Goal: Check status: Check status

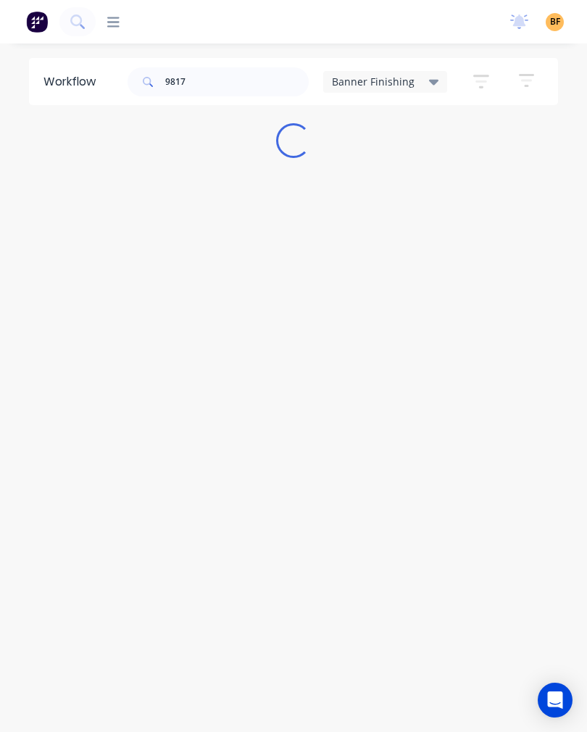
type input "98172"
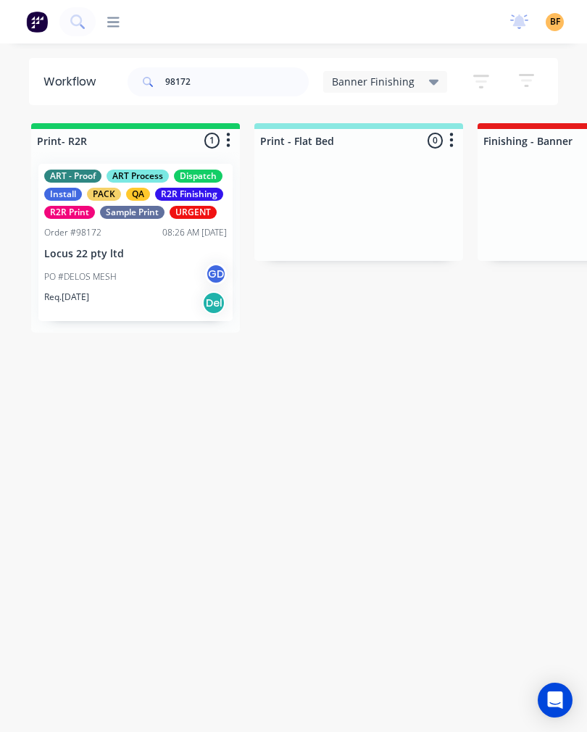
click at [164, 278] on div "PO #DELOS MESH GD" at bounding box center [135, 277] width 183 height 28
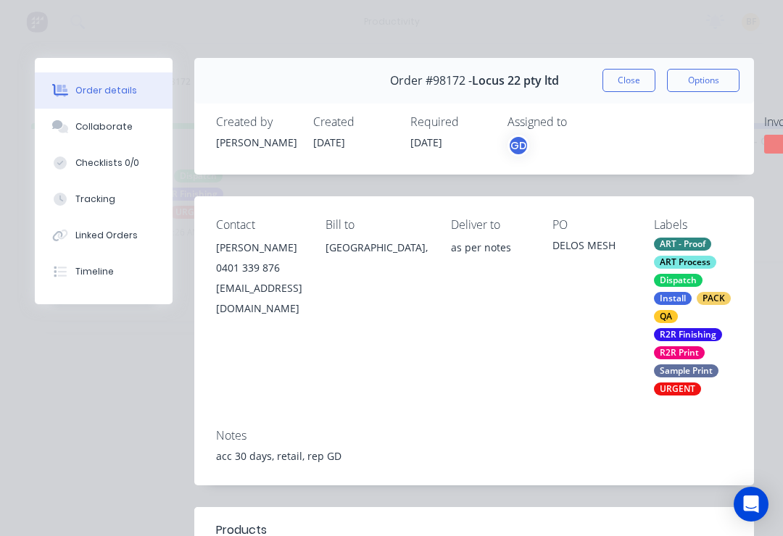
click at [112, 207] on button "Tracking" at bounding box center [104, 199] width 138 height 36
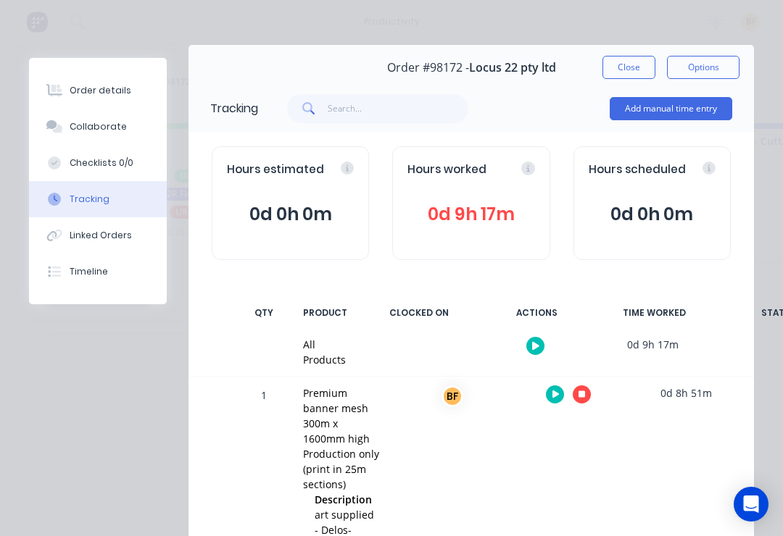
scroll to position [14, 0]
click at [138, 133] on button "Collaborate" at bounding box center [98, 127] width 138 height 36
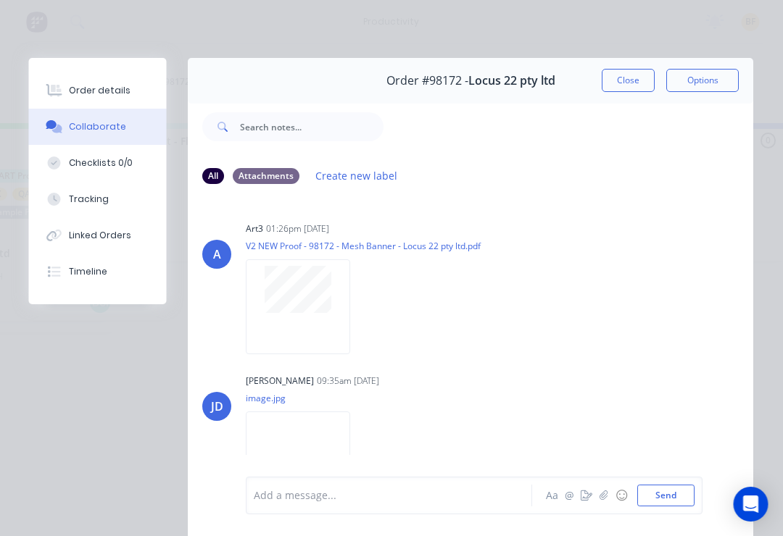
scroll to position [0, 114]
click at [112, 198] on button "Tracking" at bounding box center [98, 199] width 138 height 36
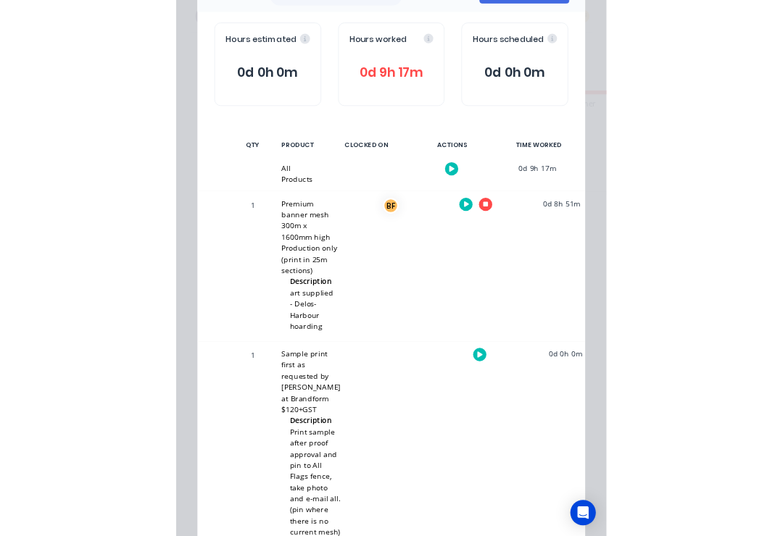
scroll to position [0, 115]
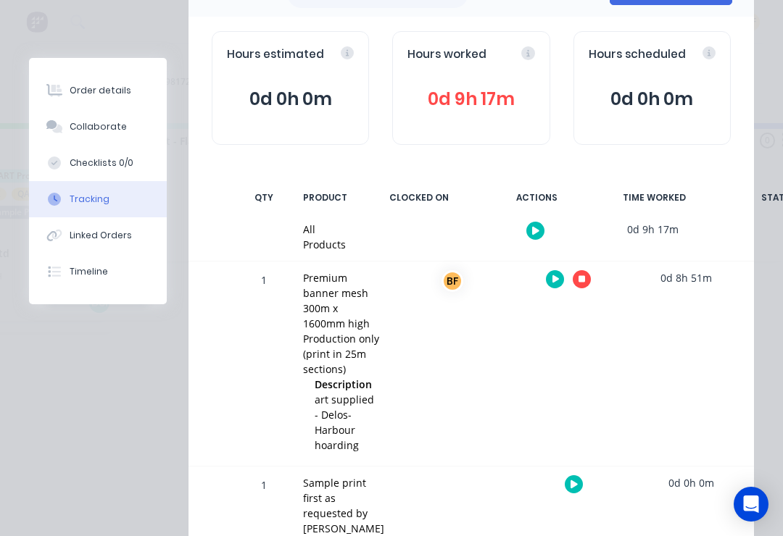
click at [118, 245] on button "Linked Orders" at bounding box center [98, 235] width 138 height 36
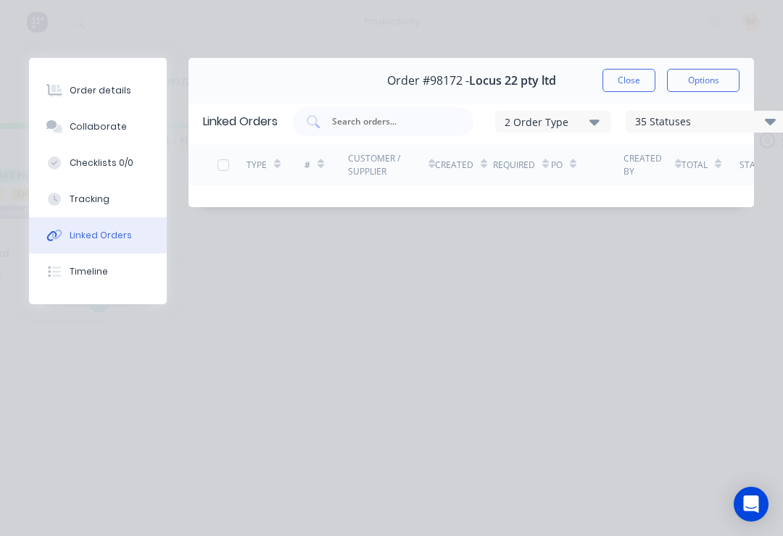
scroll to position [0, 0]
click at [106, 116] on button "Collaborate" at bounding box center [98, 127] width 138 height 36
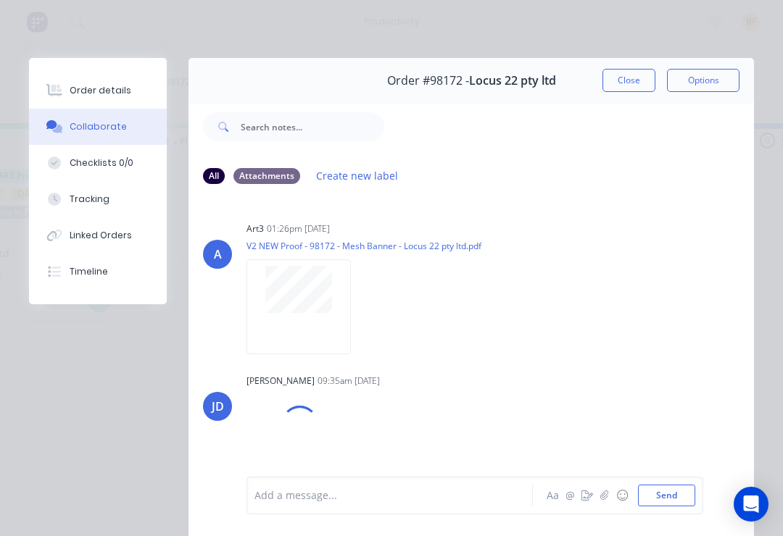
click at [104, 243] on button "Linked Orders" at bounding box center [98, 235] width 138 height 36
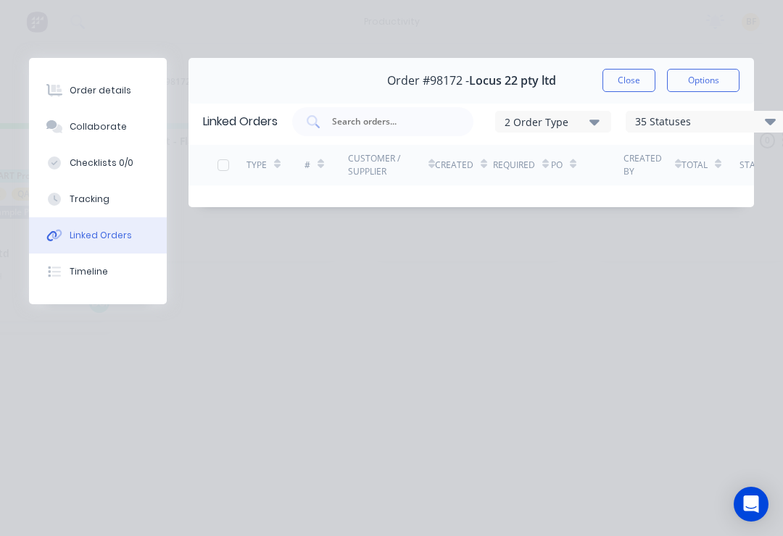
click at [105, 130] on div "Collaborate" at bounding box center [98, 126] width 57 height 13
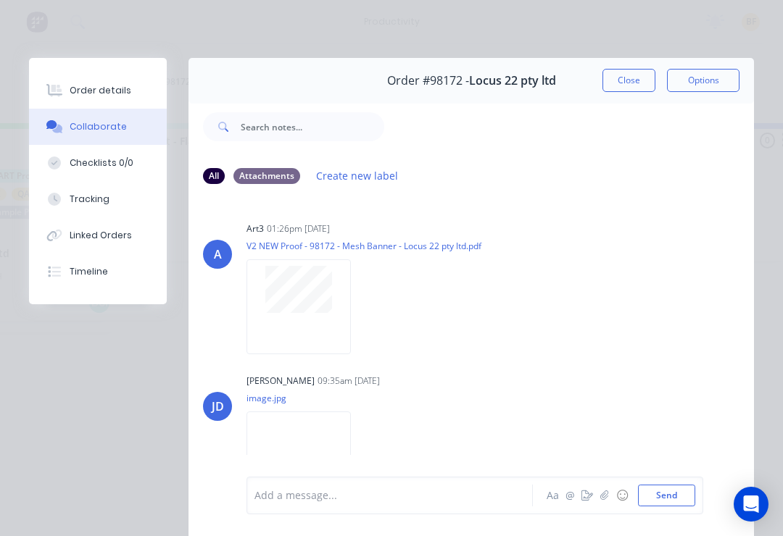
click at [296, 336] on div at bounding box center [298, 306] width 104 height 95
click at [119, 242] on button "Linked Orders" at bounding box center [98, 235] width 138 height 36
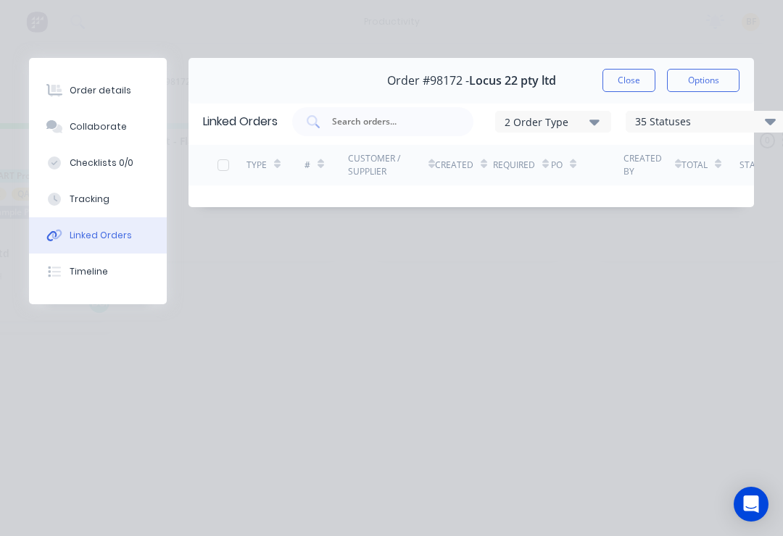
click at [106, 212] on button "Tracking" at bounding box center [98, 199] width 138 height 36
